Goal: Task Accomplishment & Management: Use online tool/utility

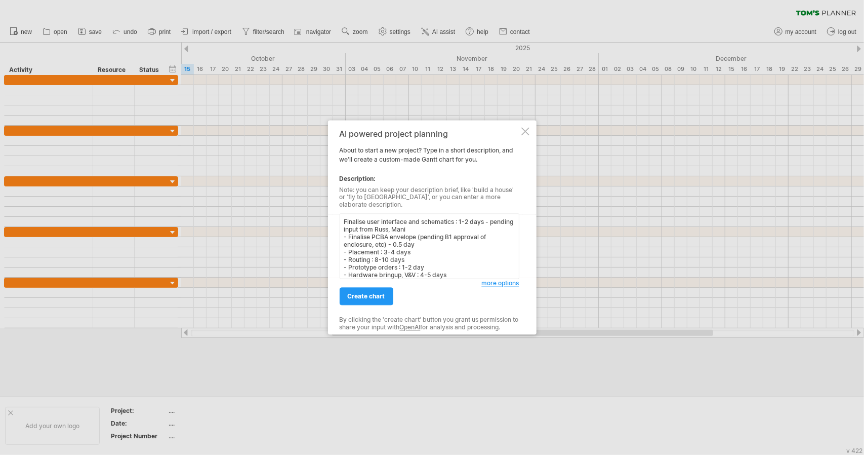
scroll to position [38, 0]
type textarea "Finalise user interface and schematics : 1-2 days - pending input from Russ, Ma…"
click at [375, 293] on span "create chart" at bounding box center [366, 297] width 37 height 8
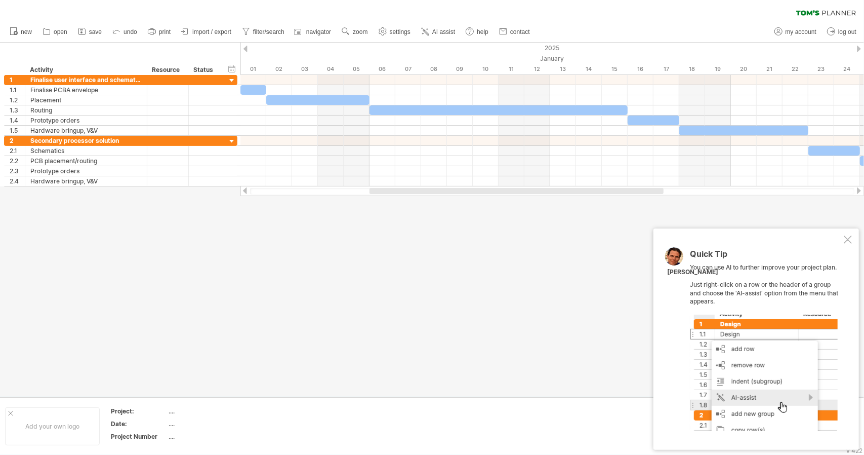
click at [849, 239] on div at bounding box center [848, 239] width 8 height 8
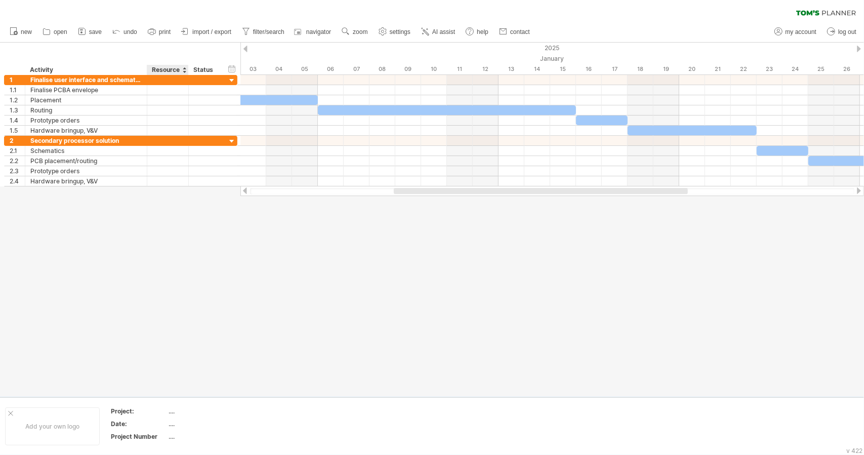
click at [238, 304] on div at bounding box center [432, 220] width 864 height 354
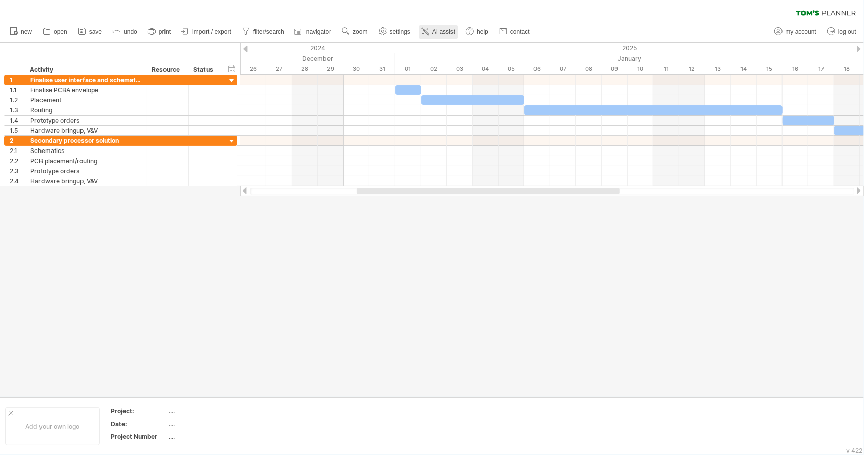
click at [444, 31] on span "AI assist" at bounding box center [443, 31] width 23 height 7
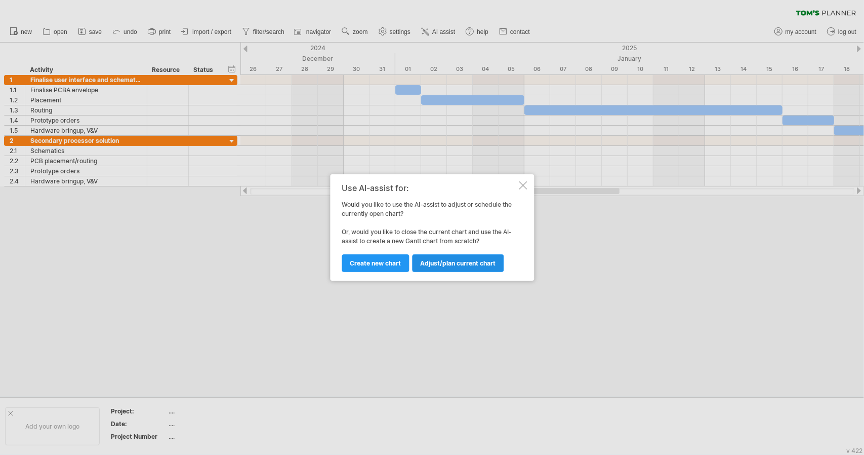
click at [450, 264] on span "Adjust/plan current chart" at bounding box center [457, 263] width 75 height 8
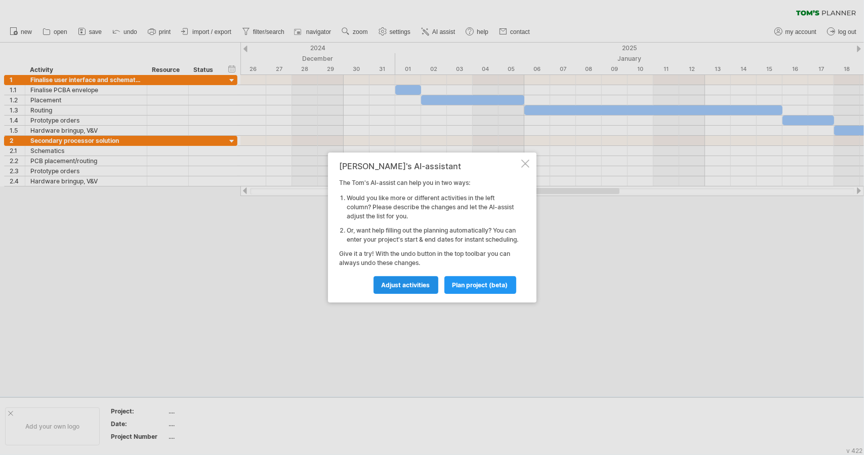
click at [418, 288] on span "Adjust activities" at bounding box center [406, 285] width 49 height 8
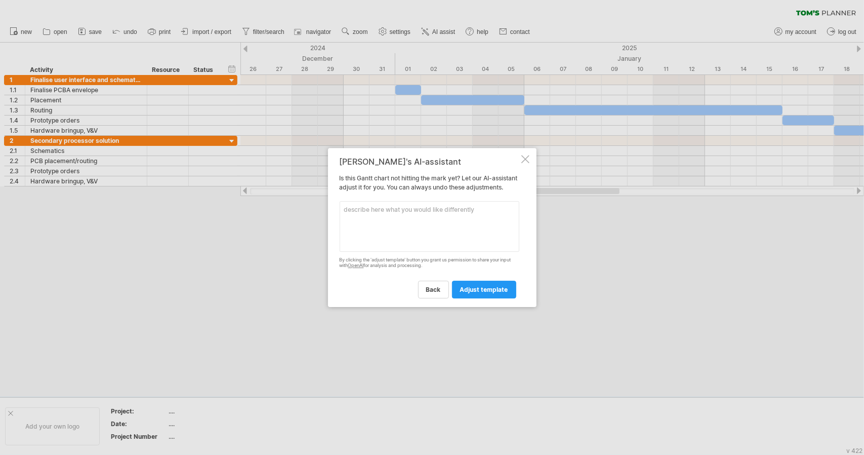
click at [388, 213] on textarea at bounding box center [430, 226] width 180 height 51
type textarea "Change the start date of 1.1 to [DATE]"
click at [483, 293] on span "adjust template" at bounding box center [484, 289] width 48 height 8
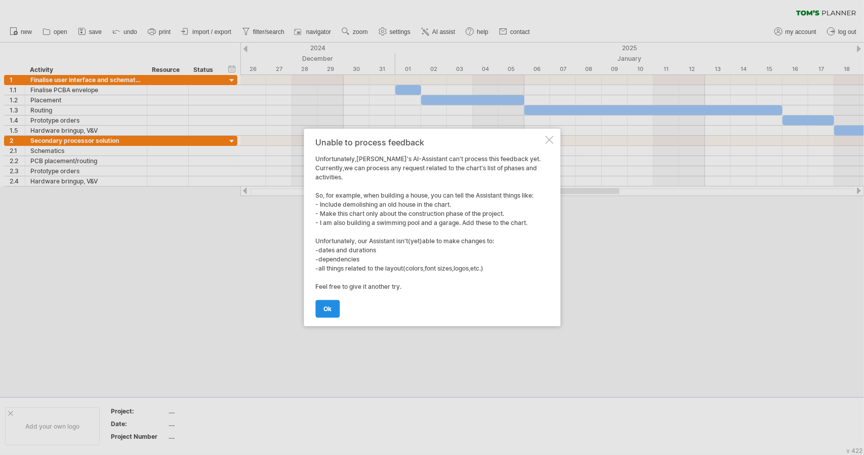
click at [324, 308] on span "ok" at bounding box center [327, 309] width 8 height 8
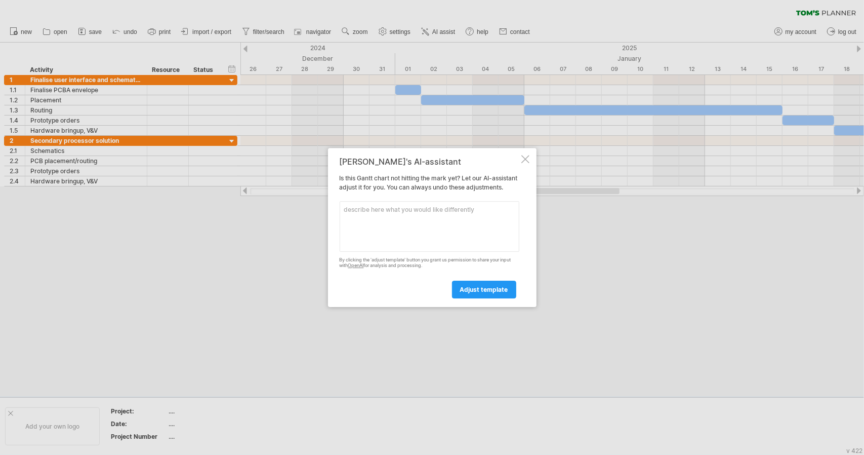
click at [529, 158] on div at bounding box center [525, 159] width 8 height 8
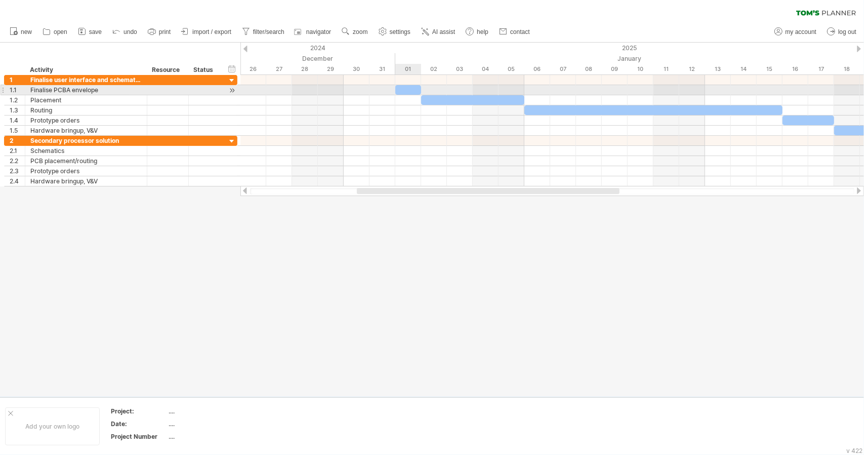
click at [410, 89] on div at bounding box center [408, 90] width 26 height 10
click at [402, 89] on div at bounding box center [408, 90] width 26 height 10
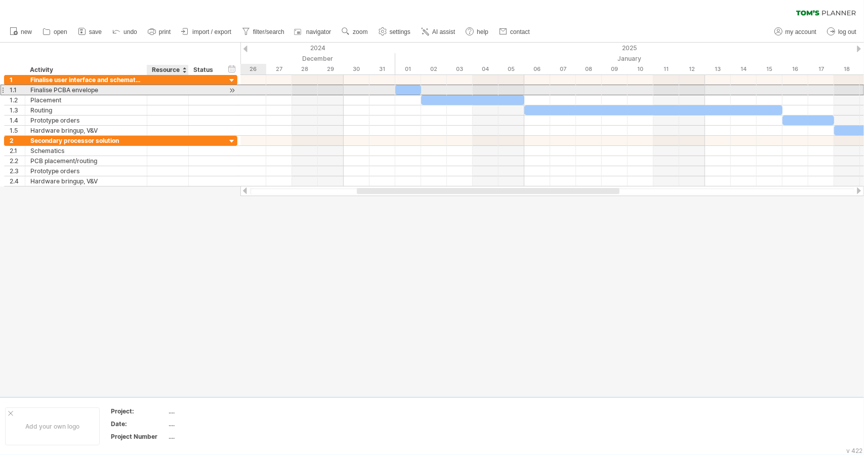
click at [153, 90] on div at bounding box center [167, 90] width 31 height 10
click at [54, 90] on div "Finalise PCBA envelope" at bounding box center [85, 90] width 111 height 10
click at [54, 90] on input "**********" at bounding box center [85, 90] width 111 height 10
click at [13, 90] on div "1.1" at bounding box center [17, 90] width 15 height 10
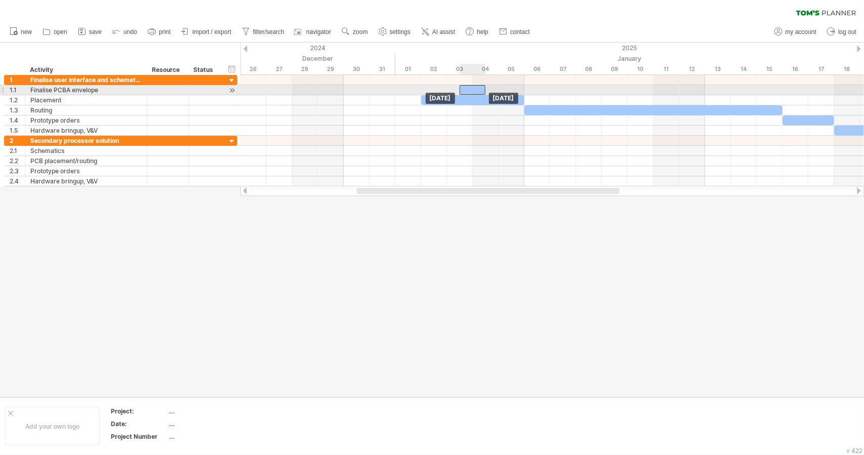
drag, startPoint x: 404, startPoint y: 90, endPoint x: 472, endPoint y: 90, distance: 67.8
click at [472, 90] on div at bounding box center [473, 90] width 26 height 10
drag, startPoint x: 472, startPoint y: 90, endPoint x: 409, endPoint y: 91, distance: 62.3
click at [409, 91] on div at bounding box center [408, 90] width 26 height 10
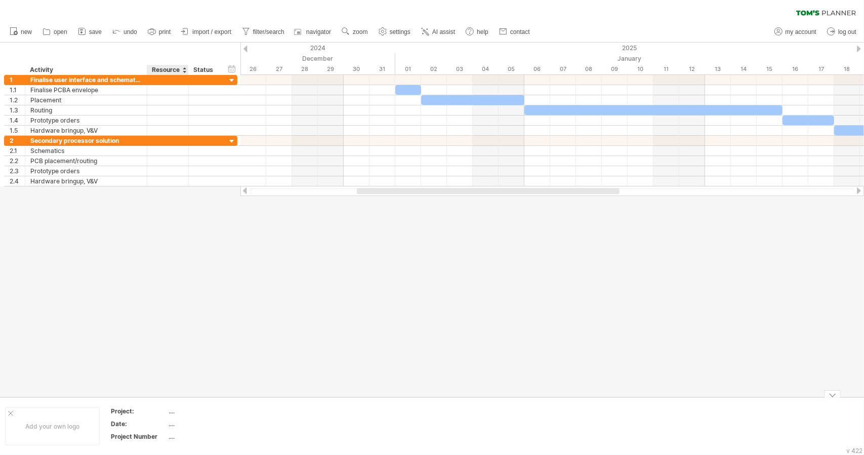
click at [173, 410] on div "...." at bounding box center [211, 410] width 85 height 9
type input "**********"
click at [175, 423] on div "...." at bounding box center [211, 423] width 85 height 9
click at [175, 423] on input "text" at bounding box center [209, 423] width 81 height 9
click at [309, 308] on div at bounding box center [432, 220] width 864 height 354
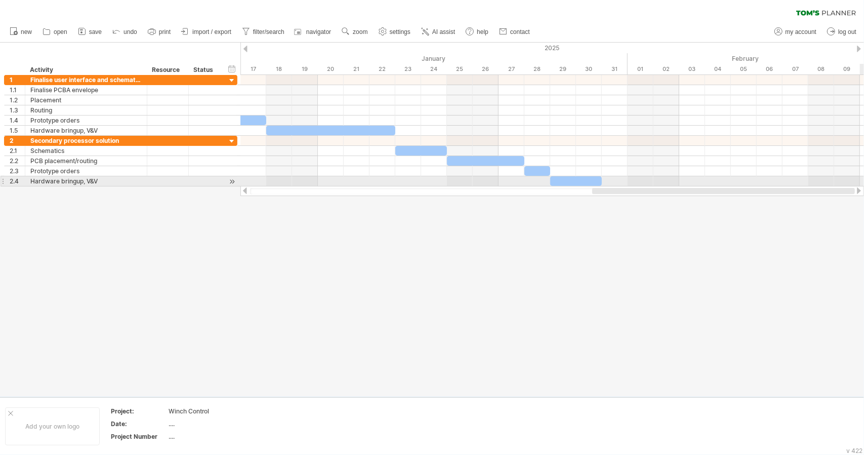
drag, startPoint x: 548, startPoint y: 191, endPoint x: 863, endPoint y: 183, distance: 315.9
click at [863, 183] on div "Trying to reach [DOMAIN_NAME] Connected again... 0% clear filter new 1" at bounding box center [432, 227] width 864 height 455
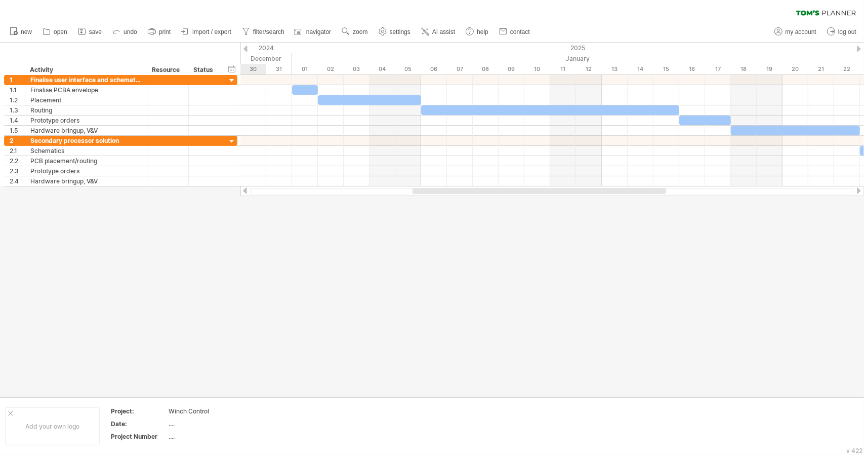
drag, startPoint x: 551, startPoint y: 192, endPoint x: 611, endPoint y: 195, distance: 59.8
click at [611, 195] on div at bounding box center [552, 191] width 624 height 10
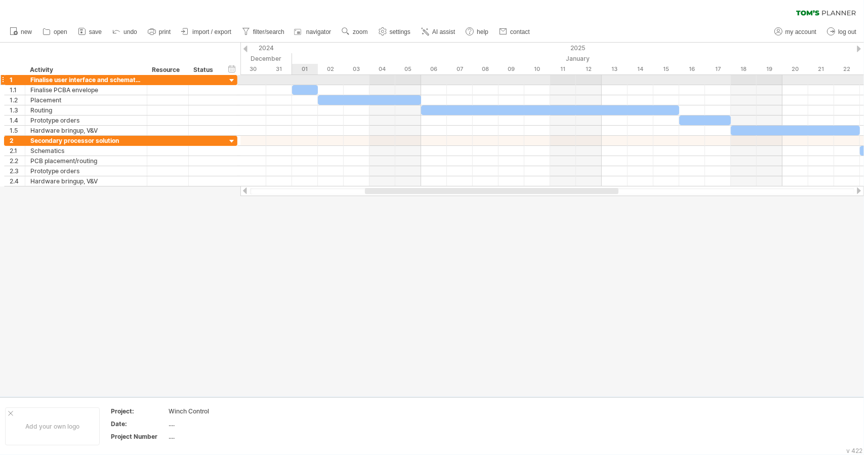
click at [305, 85] on div at bounding box center [552, 80] width 624 height 10
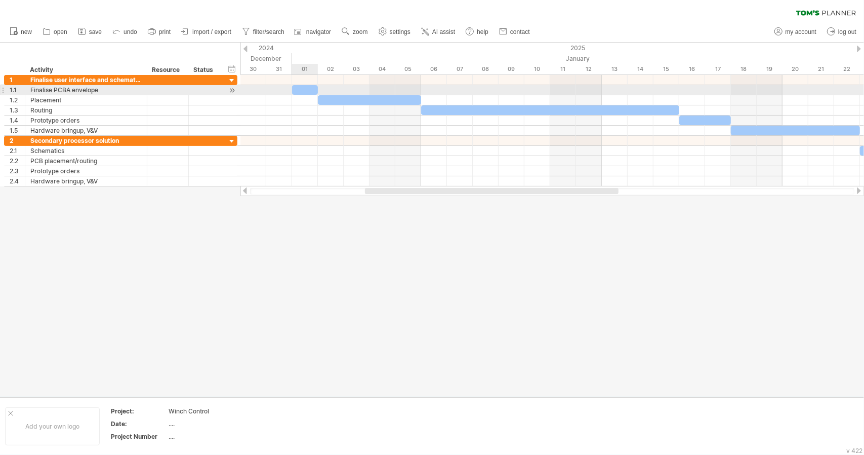
click at [303, 89] on div at bounding box center [305, 90] width 26 height 10
click at [303, 90] on div at bounding box center [305, 90] width 26 height 10
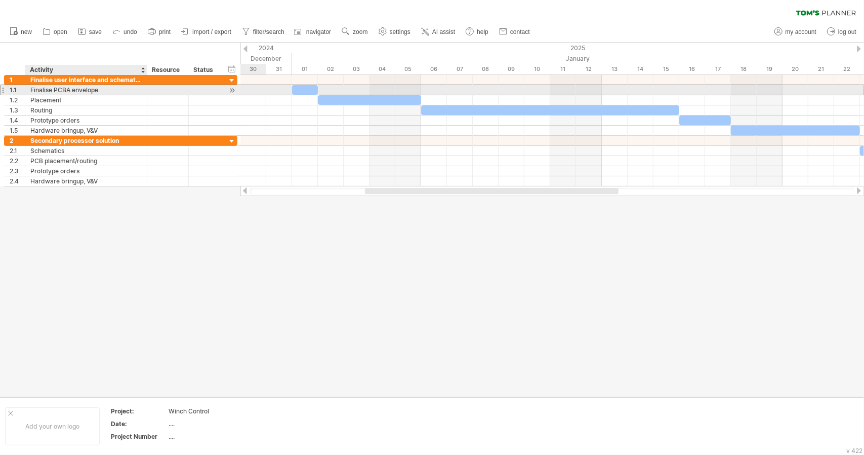
click at [81, 90] on div "Finalise PCBA envelope" at bounding box center [85, 90] width 111 height 10
click at [0, 0] on input "**********" at bounding box center [0, 0] width 0 height 0
click at [46, 90] on input "**********" at bounding box center [85, 90] width 111 height 10
click at [232, 89] on div at bounding box center [232, 90] width 10 height 11
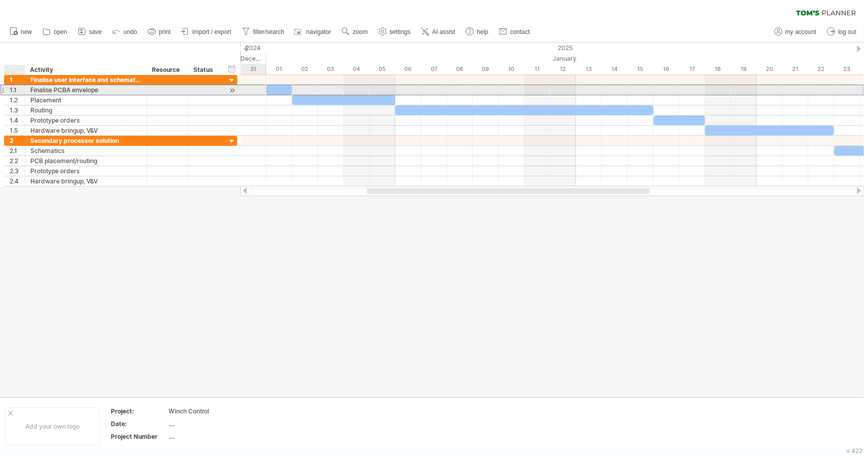
click at [9, 89] on div "1.1" at bounding box center [15, 90] width 21 height 10
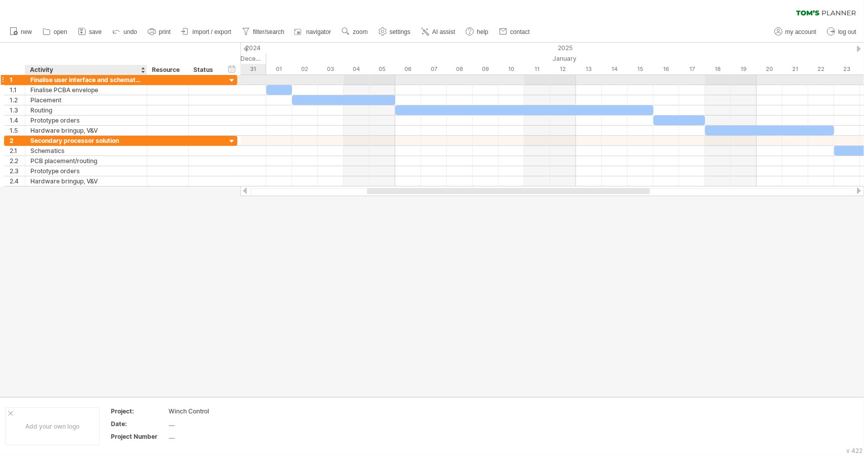
click at [83, 75] on div "Finalise user interface and schematics" at bounding box center [85, 80] width 111 height 10
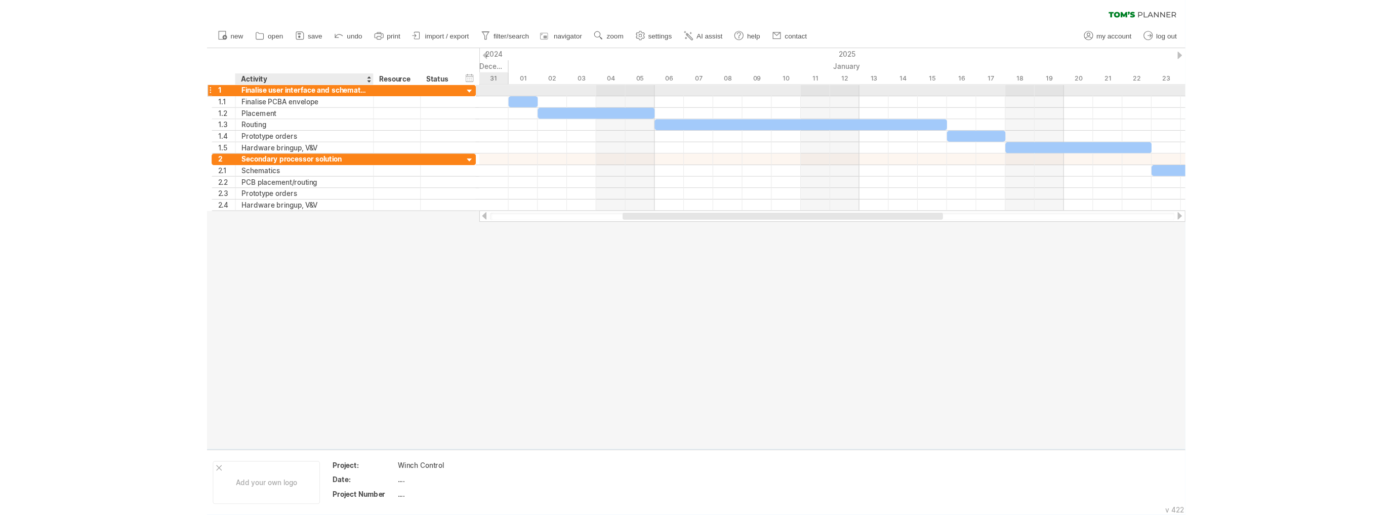
scroll to position [0, 0]
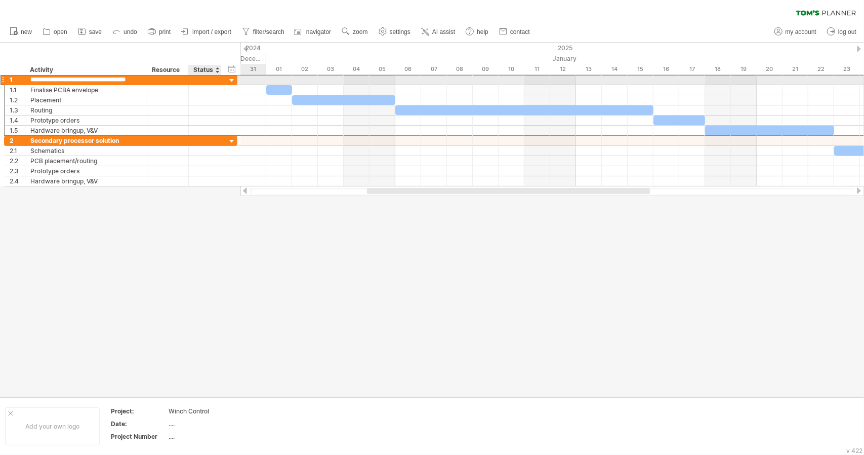
click at [234, 78] on div at bounding box center [232, 81] width 10 height 10
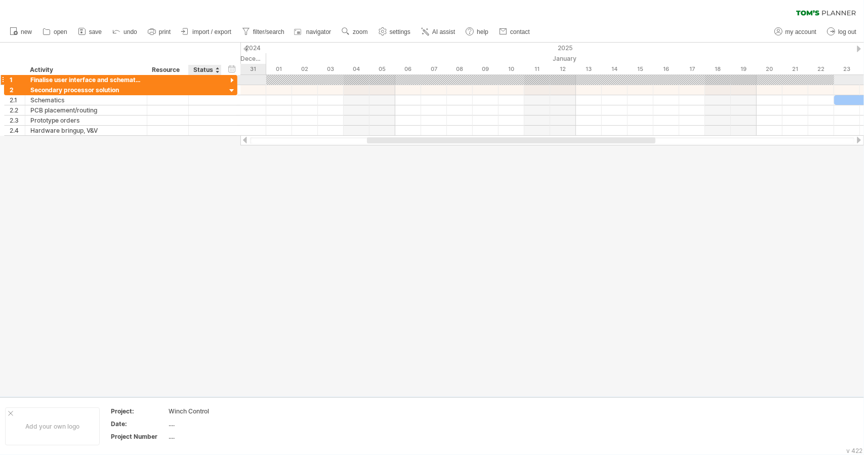
click at [233, 79] on div at bounding box center [232, 81] width 10 height 10
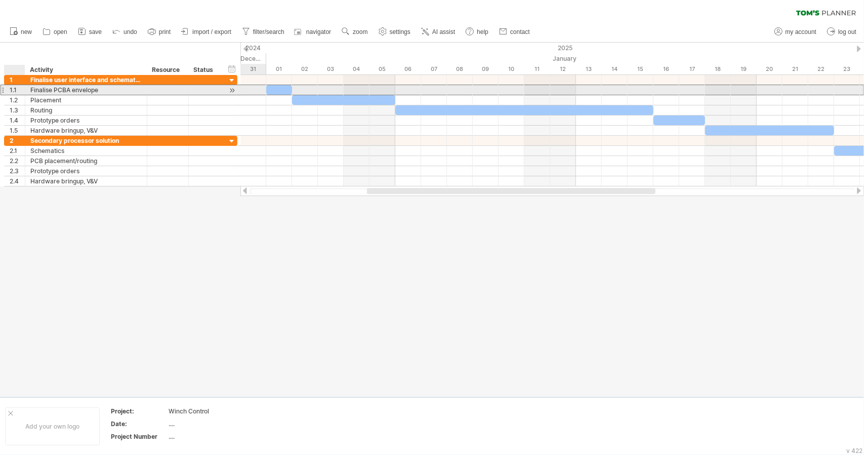
click at [17, 90] on div "1.1" at bounding box center [17, 90] width 15 height 10
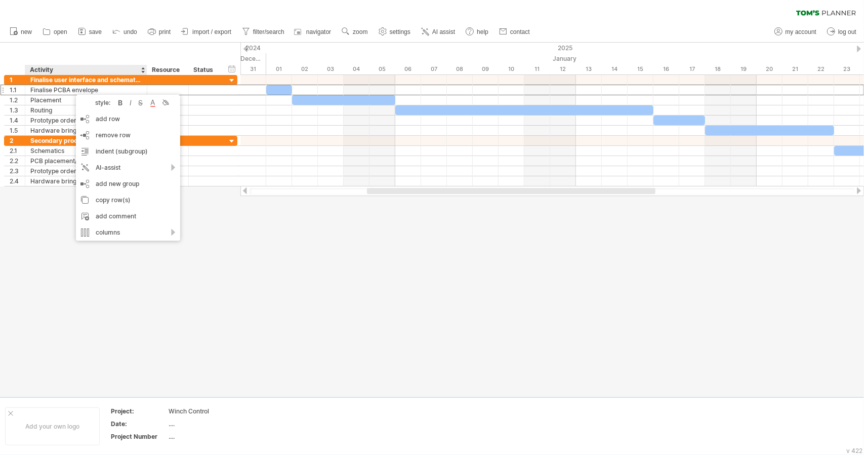
click at [369, 280] on div at bounding box center [432, 220] width 864 height 354
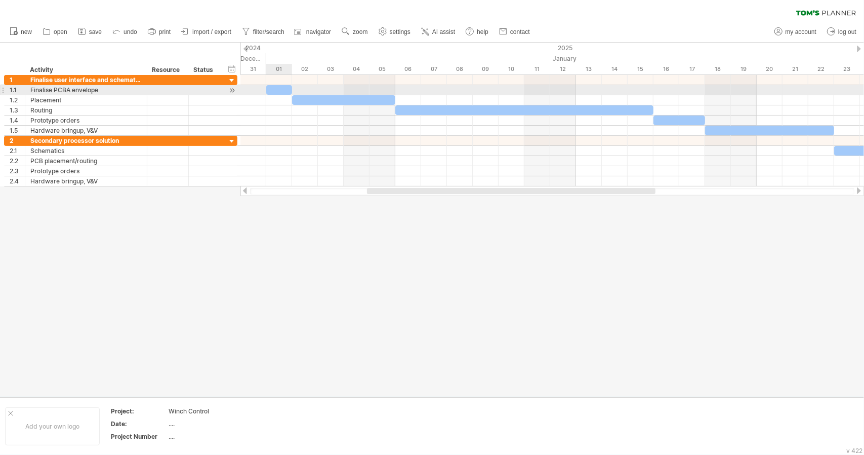
click at [277, 90] on div at bounding box center [279, 90] width 26 height 10
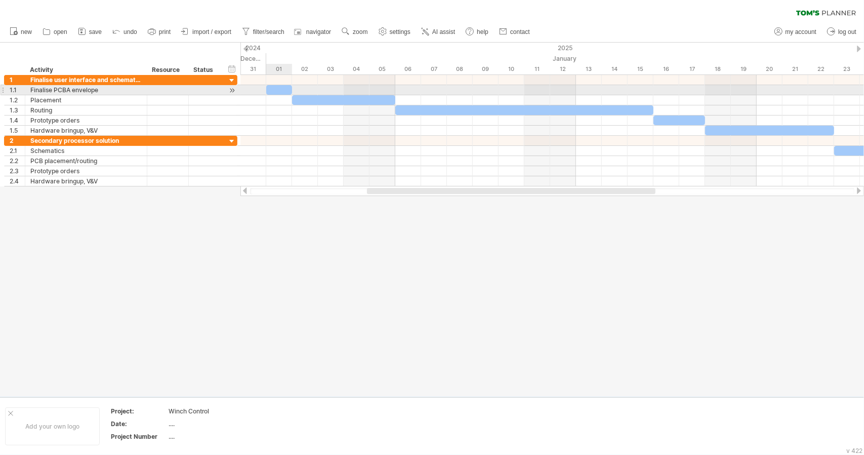
click at [269, 88] on div at bounding box center [279, 90] width 26 height 10
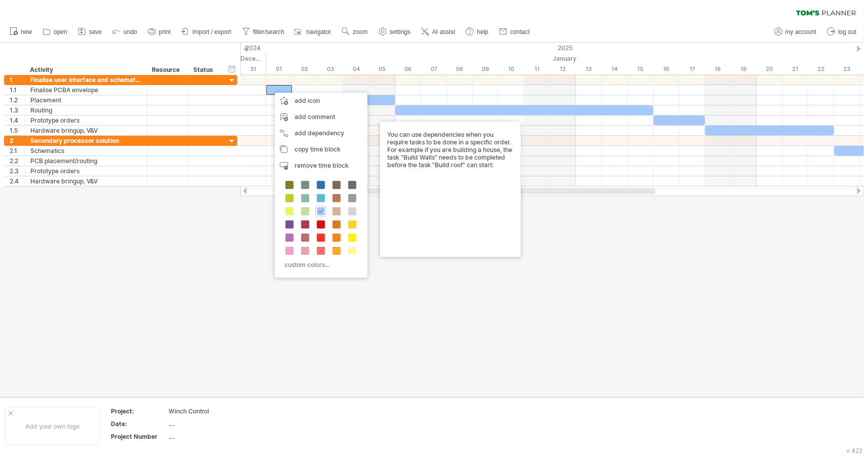
click at [186, 251] on div at bounding box center [432, 220] width 864 height 354
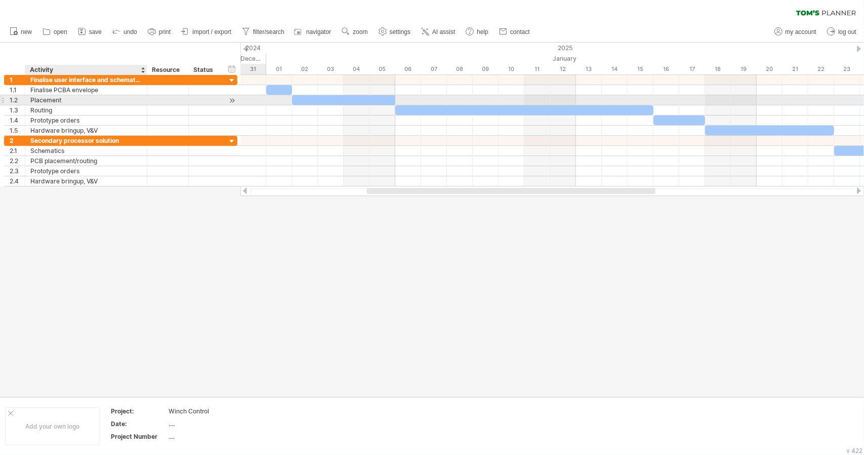
click at [70, 99] on div "Placement" at bounding box center [85, 100] width 111 height 10
click at [204, 99] on div at bounding box center [205, 100] width 22 height 10
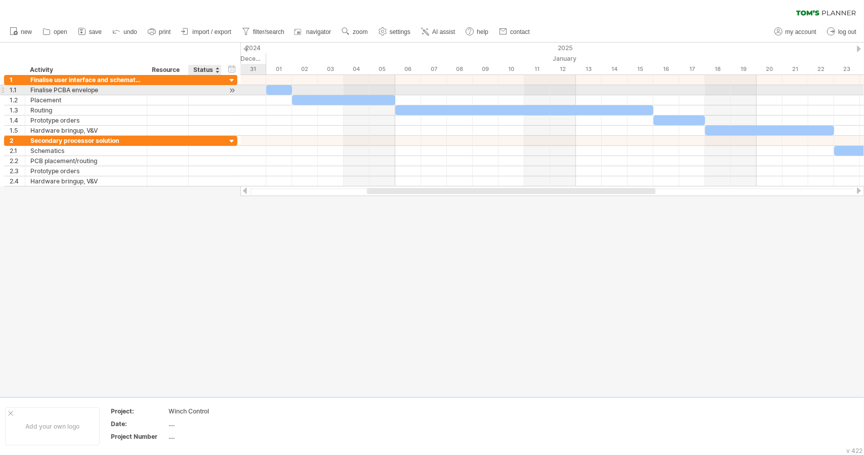
click at [210, 87] on div at bounding box center [205, 90] width 22 height 10
drag, startPoint x: 278, startPoint y: 89, endPoint x: 320, endPoint y: 90, distance: 41.5
click at [320, 90] on div at bounding box center [318, 90] width 26 height 10
drag, startPoint x: 320, startPoint y: 90, endPoint x: 281, endPoint y: 91, distance: 38.5
click at [281, 91] on div at bounding box center [279, 90] width 26 height 10
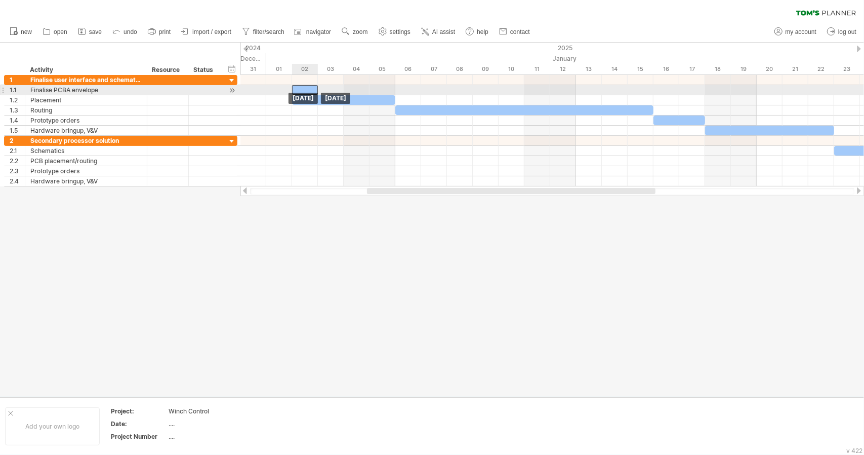
drag, startPoint x: 281, startPoint y: 91, endPoint x: 311, endPoint y: 91, distance: 29.4
click at [311, 91] on div at bounding box center [305, 90] width 26 height 10
drag, startPoint x: 309, startPoint y: 90, endPoint x: 280, endPoint y: 93, distance: 29.0
click at [280, 93] on div "[DATE] [DATE]" at bounding box center [552, 130] width 624 height 111
click at [280, 91] on div at bounding box center [279, 90] width 26 height 10
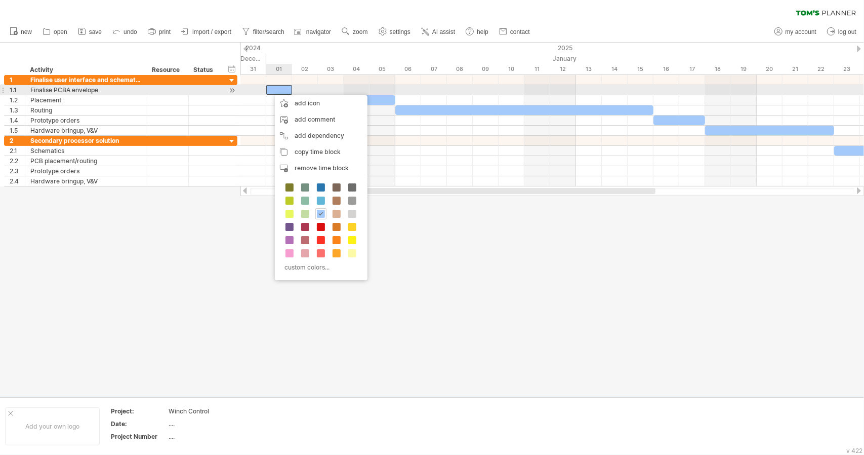
click at [270, 90] on div at bounding box center [279, 90] width 26 height 10
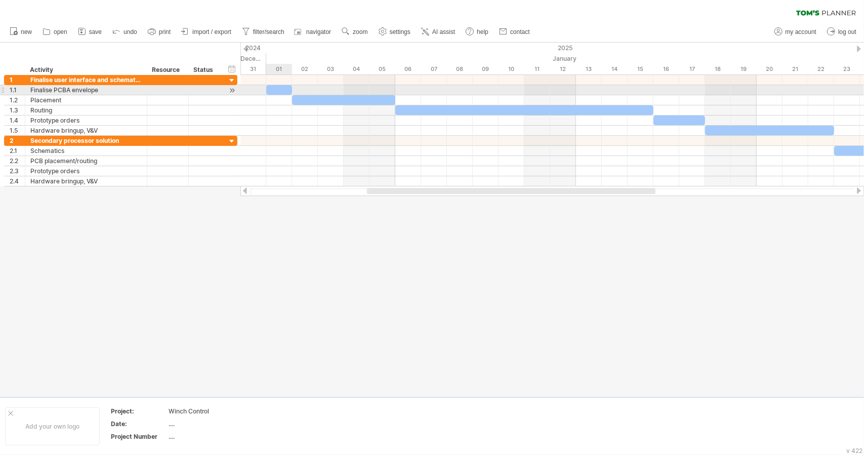
click at [270, 90] on div at bounding box center [279, 90] width 26 height 10
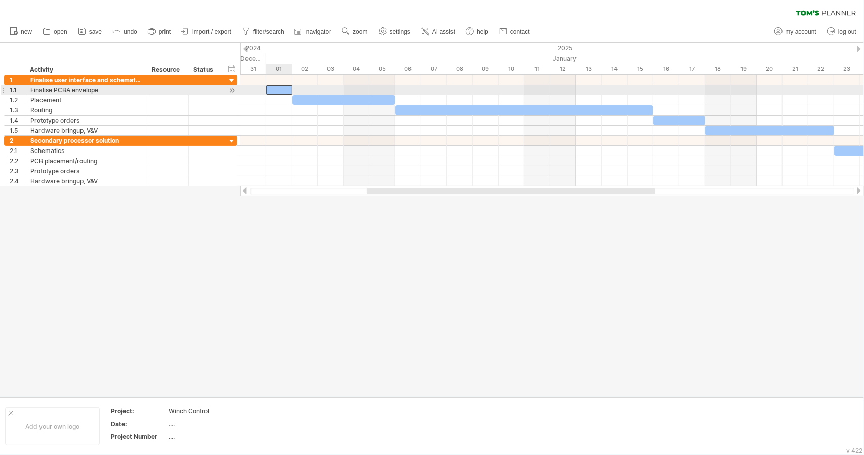
click at [270, 90] on div at bounding box center [279, 90] width 26 height 10
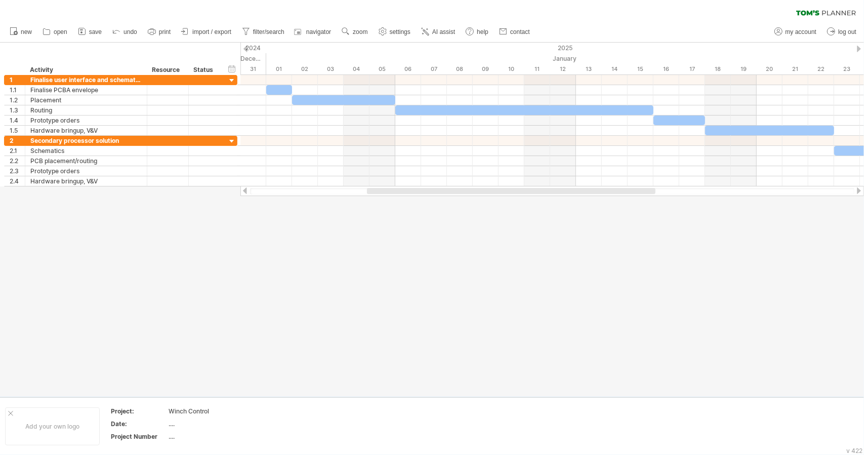
click at [456, 296] on div at bounding box center [432, 220] width 864 height 354
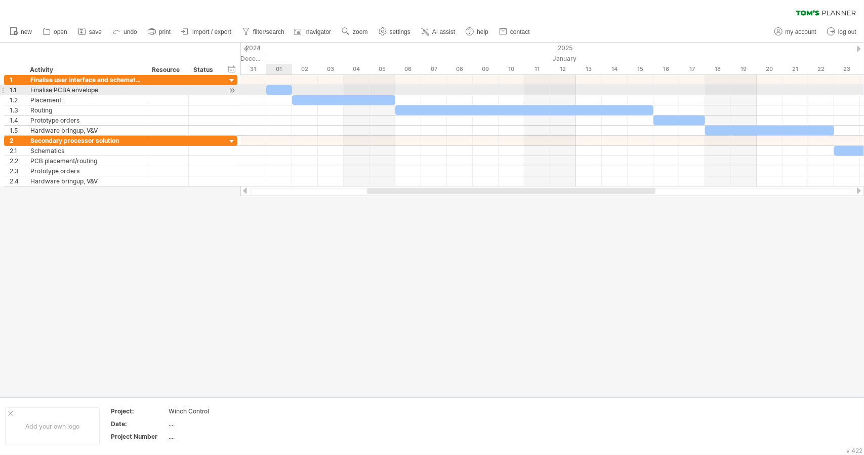
click at [280, 89] on div at bounding box center [279, 90] width 26 height 10
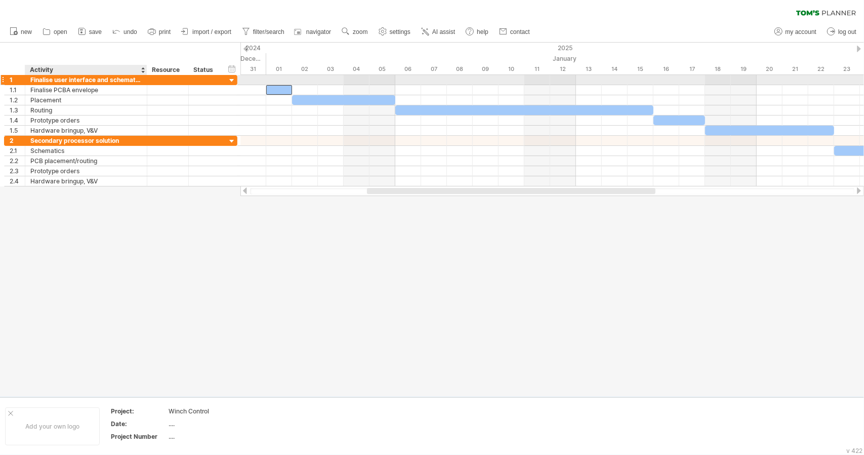
click at [71, 81] on div "Finalise user interface and schematics" at bounding box center [85, 80] width 111 height 10
click at [14, 79] on div "1" at bounding box center [17, 80] width 15 height 10
click at [3, 78] on div at bounding box center [3, 79] width 4 height 11
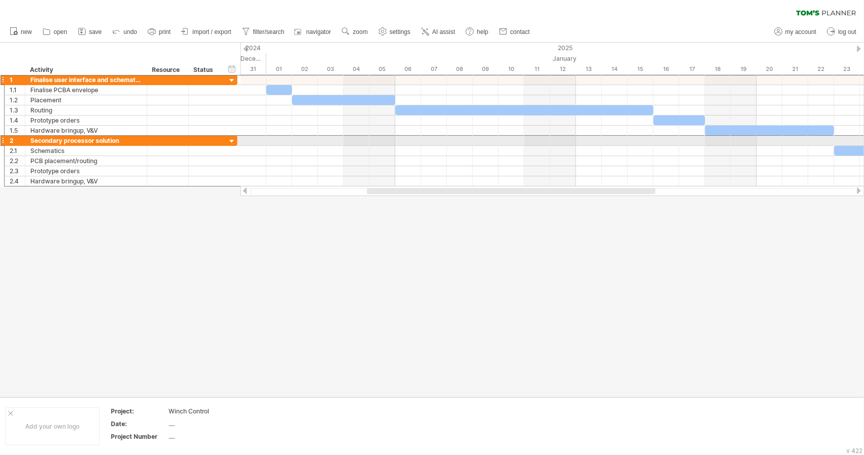
click at [3, 139] on div at bounding box center [3, 140] width 4 height 11
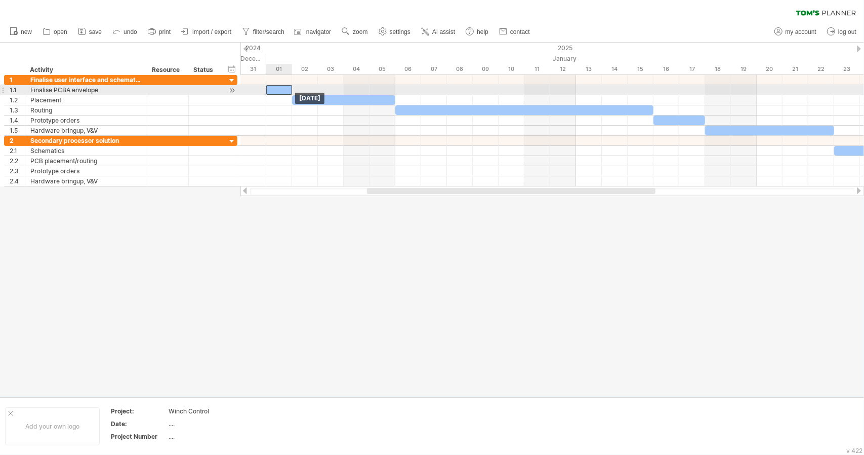
drag, startPoint x: 279, startPoint y: 90, endPoint x: 285, endPoint y: 91, distance: 5.7
click at [285, 91] on div at bounding box center [279, 90] width 26 height 10
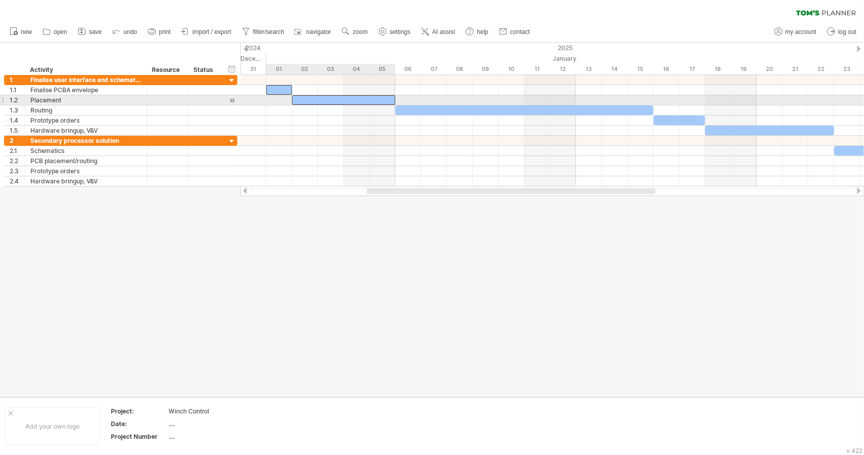
click at [308, 98] on div at bounding box center [343, 100] width 103 height 10
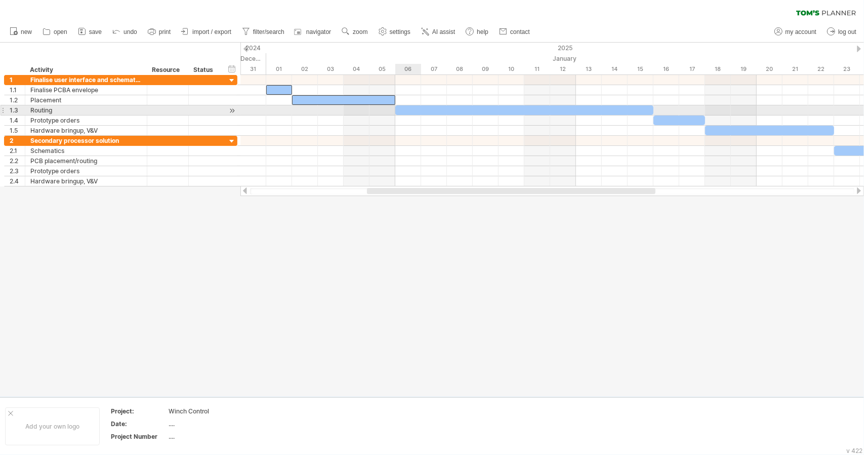
click at [412, 109] on div at bounding box center [524, 110] width 258 height 10
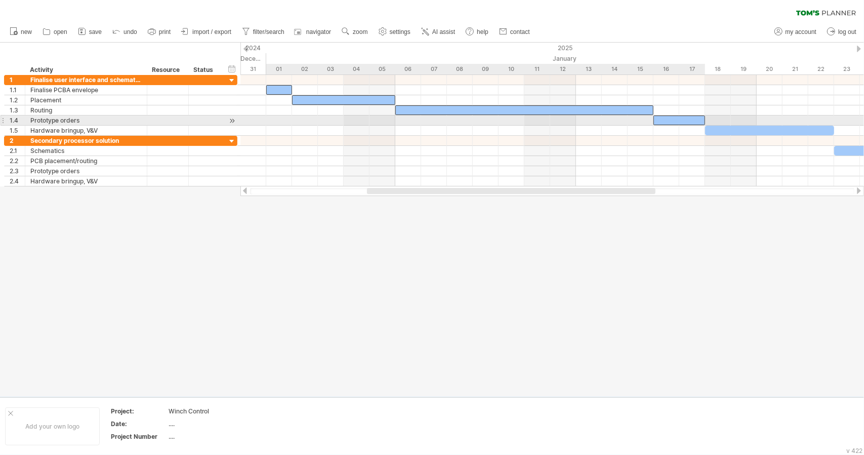
click at [674, 122] on div at bounding box center [679, 120] width 52 height 10
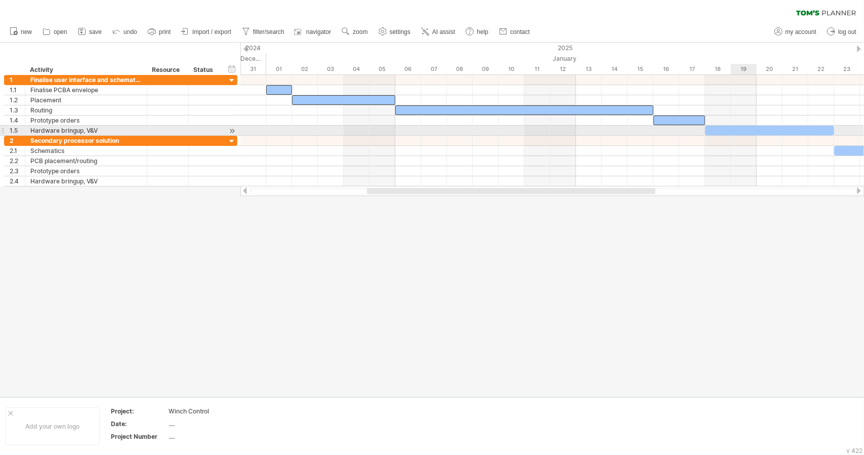
click at [745, 131] on div at bounding box center [769, 131] width 129 height 10
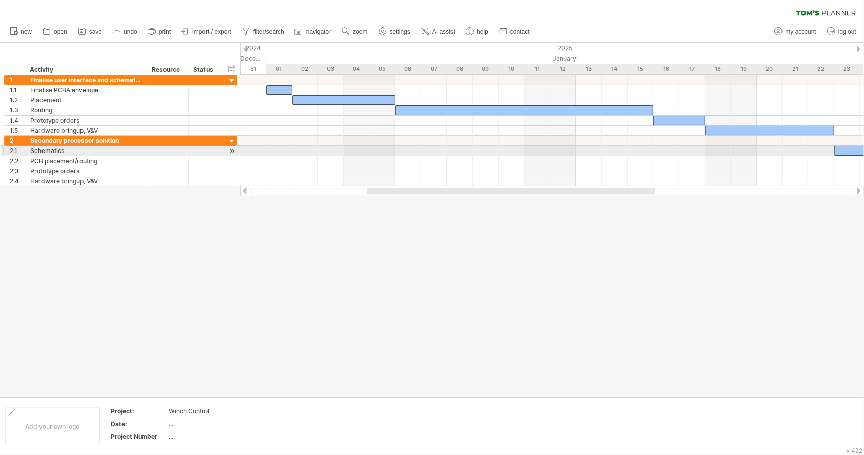
click at [849, 148] on div at bounding box center [860, 151] width 52 height 10
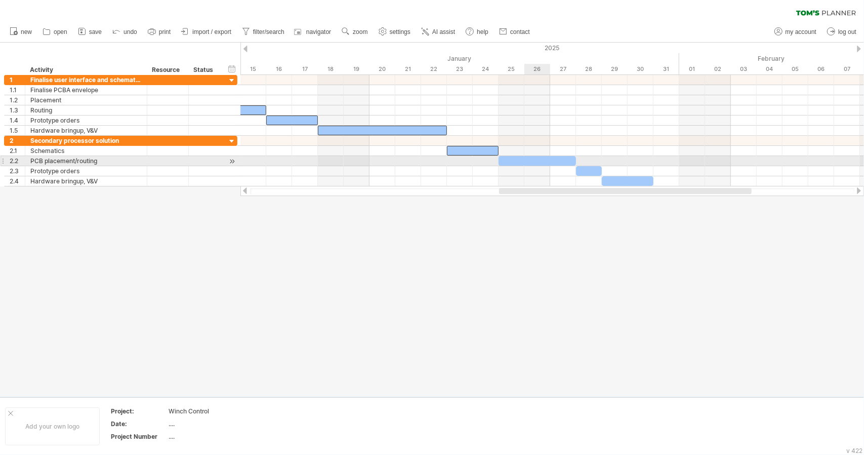
click at [534, 158] on div at bounding box center [537, 161] width 77 height 10
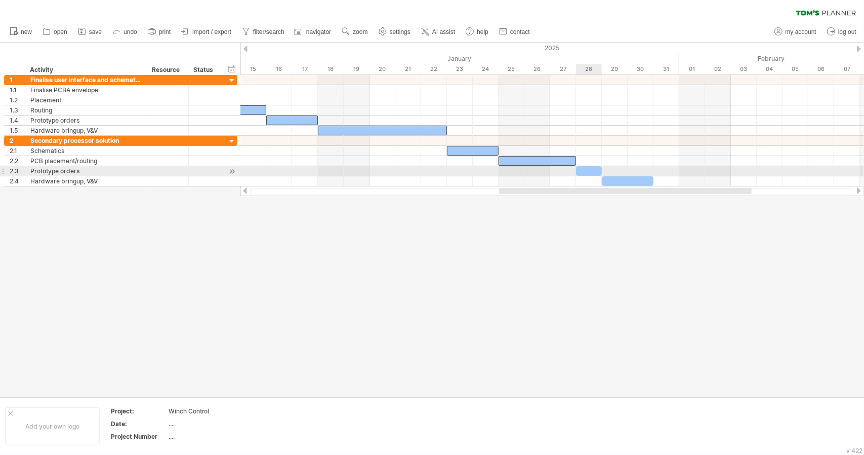
click at [584, 168] on div at bounding box center [589, 171] width 26 height 10
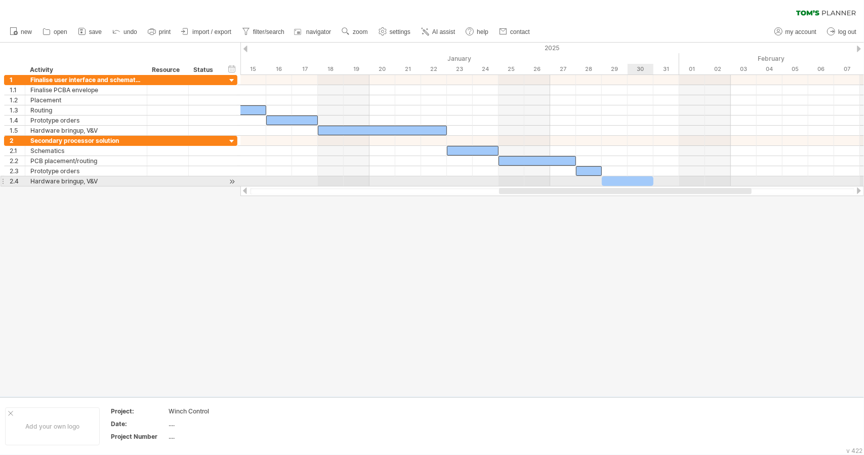
click at [630, 180] on div at bounding box center [628, 181] width 52 height 10
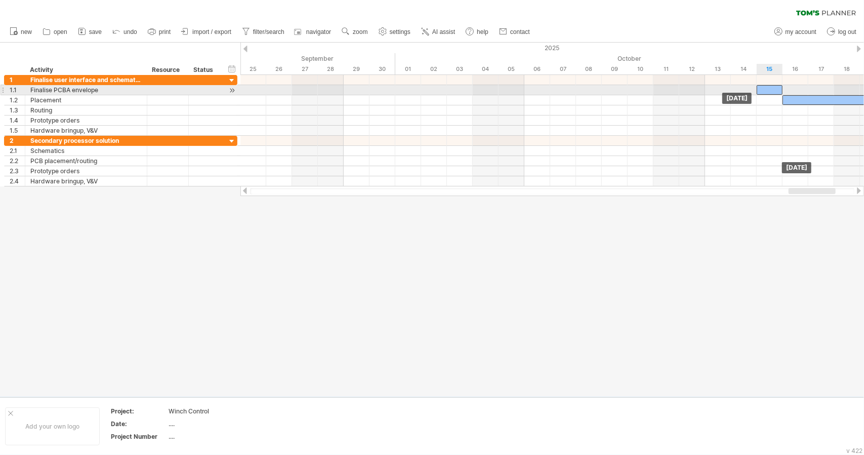
drag, startPoint x: 489, startPoint y: 90, endPoint x: 767, endPoint y: 88, distance: 278.4
click at [767, 88] on div at bounding box center [770, 90] width 26 height 10
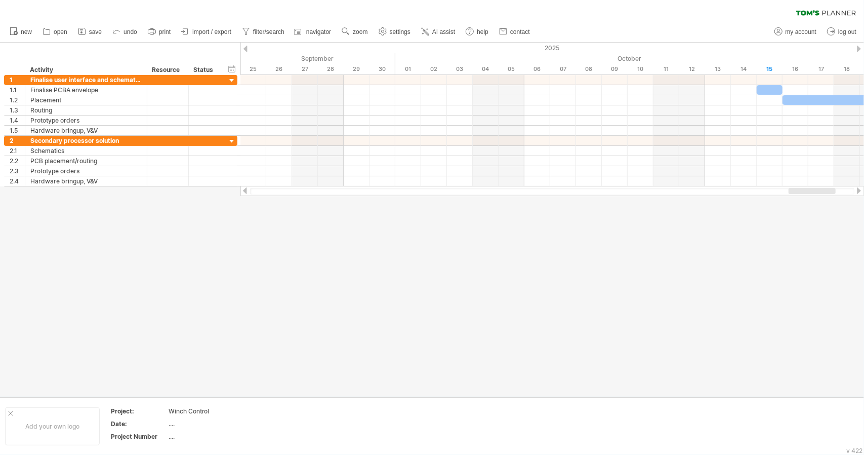
click at [753, 280] on div at bounding box center [432, 220] width 864 height 354
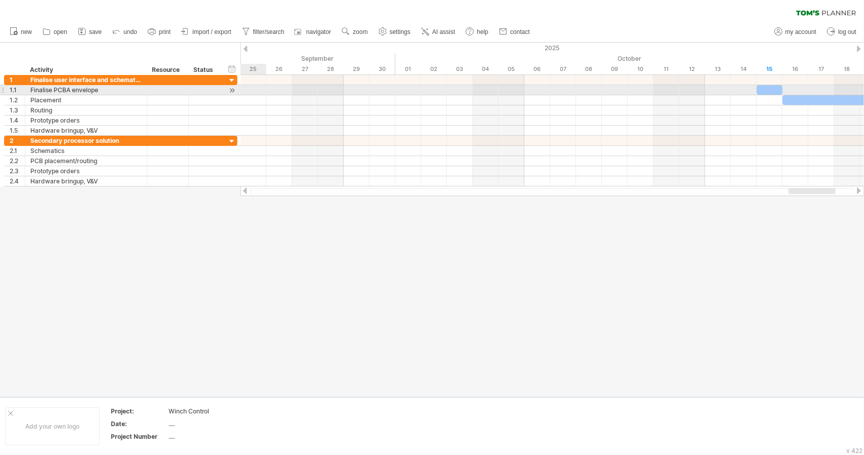
click at [229, 90] on div at bounding box center [232, 90] width 10 height 11
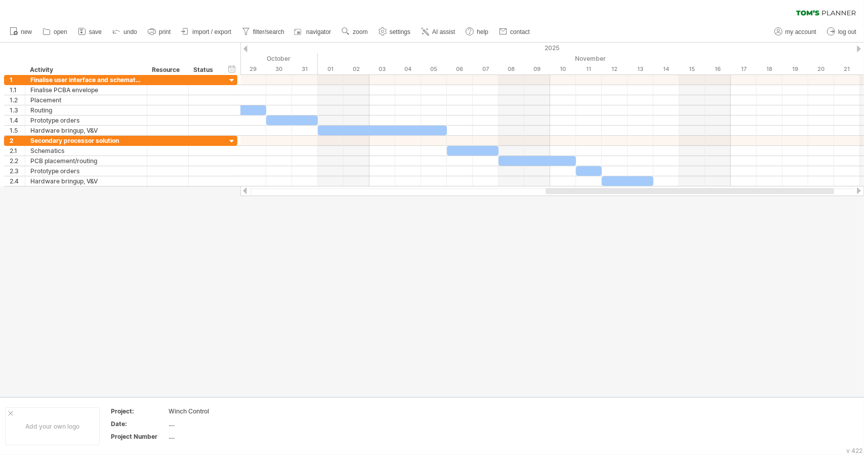
drag, startPoint x: 385, startPoint y: 192, endPoint x: 563, endPoint y: 196, distance: 178.7
click at [563, 196] on div "Trying to reach [DOMAIN_NAME] Connected again... 0% clear filter new 1" at bounding box center [432, 227] width 864 height 455
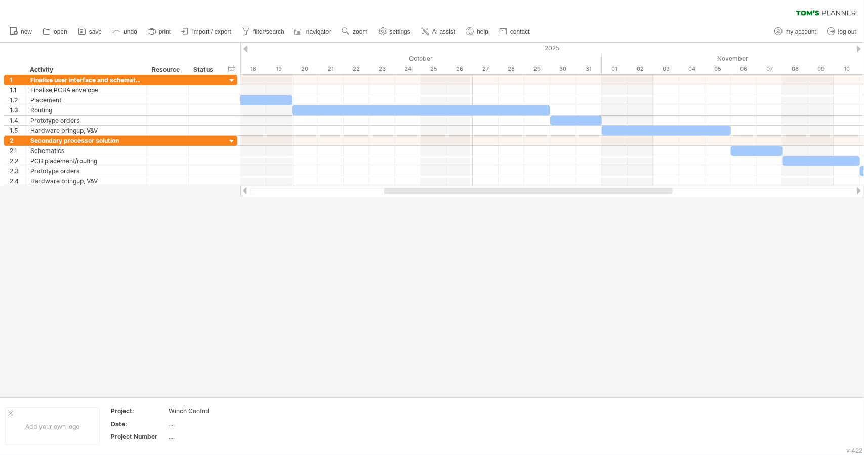
drag, startPoint x: 688, startPoint y: 192, endPoint x: 573, endPoint y: 212, distance: 116.6
click at [573, 212] on div "Trying to reach [DOMAIN_NAME] Connected again... 0% clear filter new 1" at bounding box center [432, 227] width 864 height 455
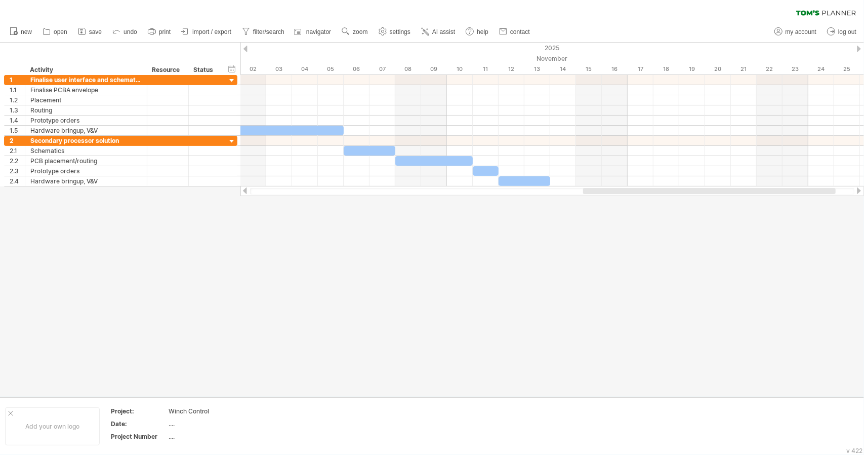
drag, startPoint x: 546, startPoint y: 193, endPoint x: 723, endPoint y: 200, distance: 177.3
click at [723, 200] on div "Trying to reach [DOMAIN_NAME] Connected again... 0% clear filter new 1" at bounding box center [432, 227] width 864 height 455
click at [645, 309] on div at bounding box center [432, 220] width 864 height 354
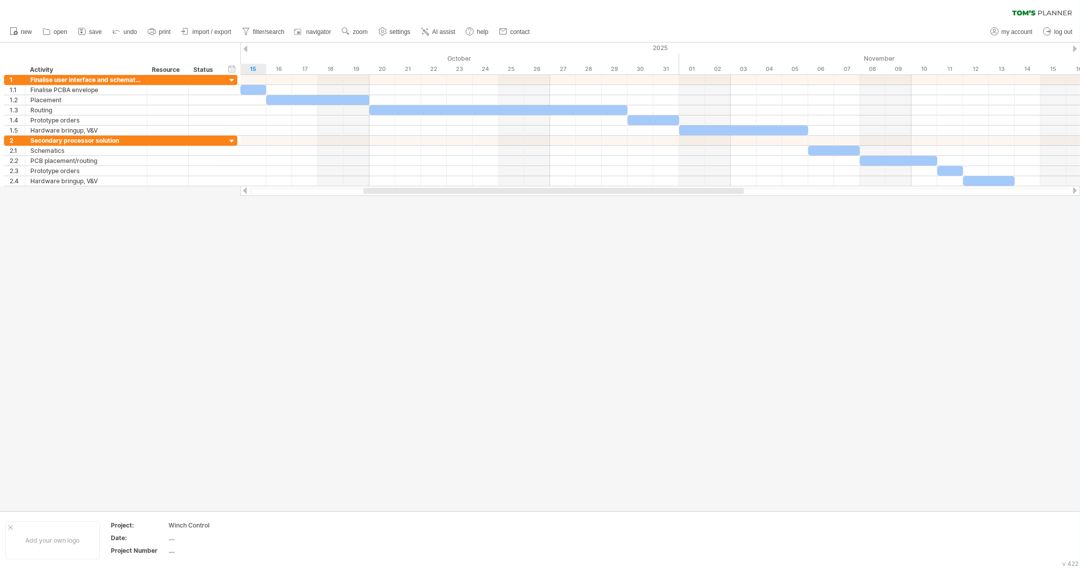
drag, startPoint x: 606, startPoint y: 189, endPoint x: 394, endPoint y: 187, distance: 212.1
click at [394, 187] on div at bounding box center [660, 191] width 840 height 10
